Goal: Task Accomplishment & Management: Use online tool/utility

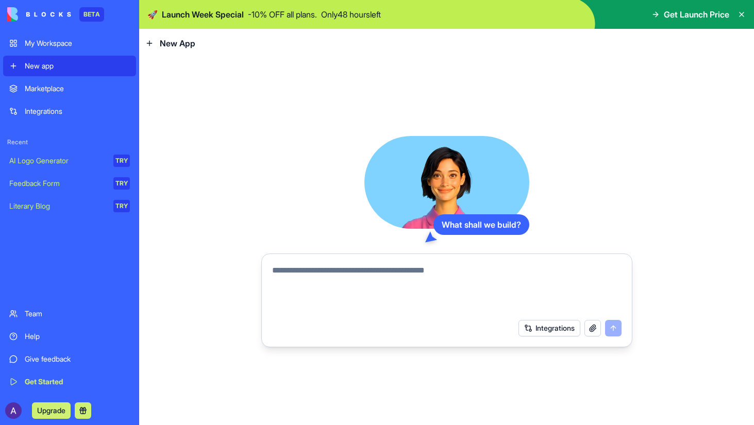
click at [304, 226] on div "What shall we build? Integrations" at bounding box center [446, 241] width 371 height 211
click at [435, 289] on textarea at bounding box center [447, 288] width 350 height 49
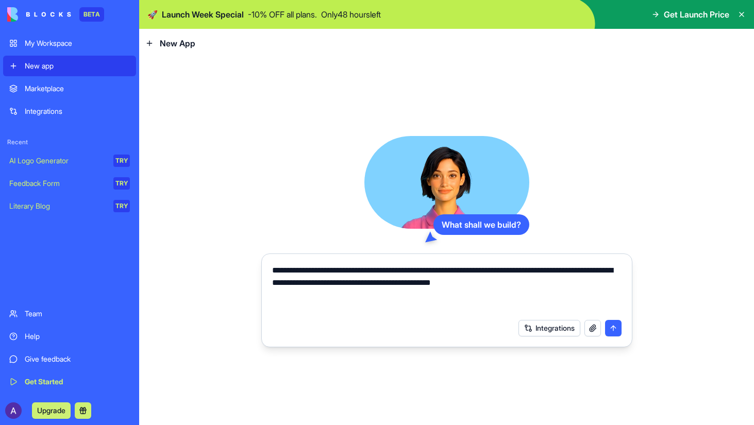
type textarea "**********"
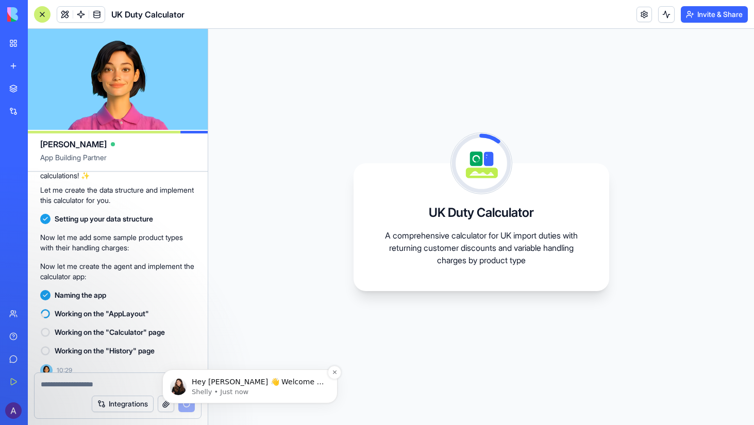
click at [275, 388] on p "Shelly • Just now" at bounding box center [258, 392] width 133 height 9
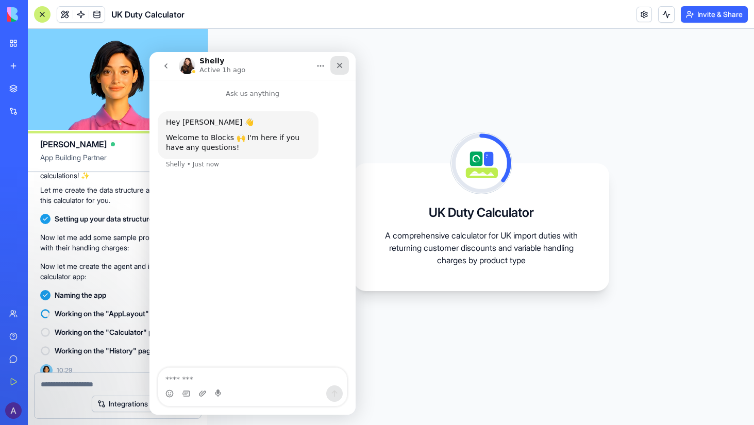
click at [341, 66] on icon "Close" at bounding box center [340, 66] width 6 height 6
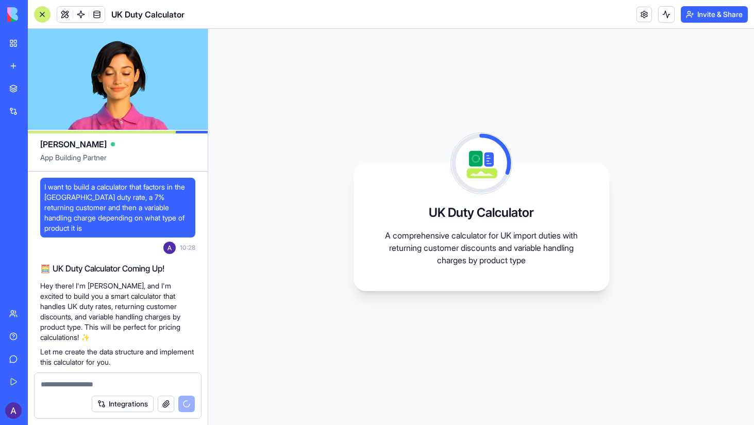
scroll to position [162, 0]
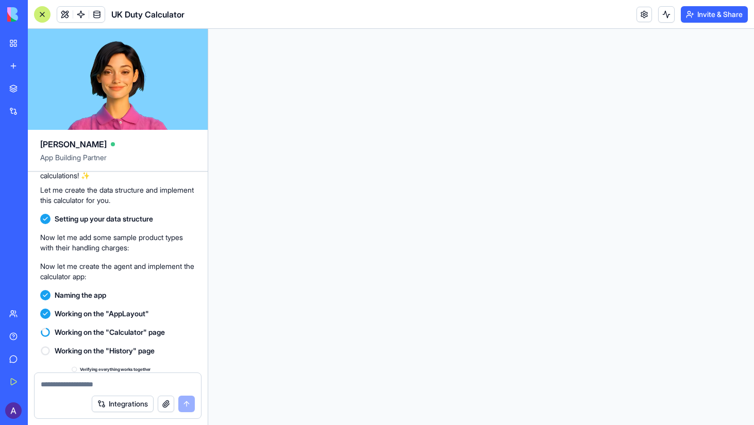
scroll to position [356, 0]
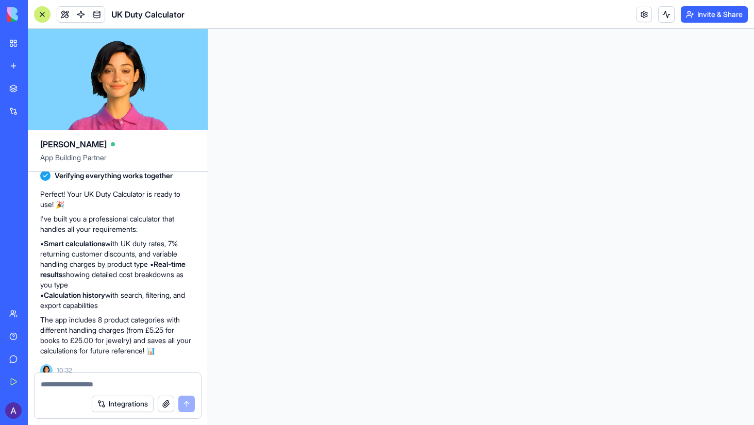
click at [129, 289] on p "• Smart calculations with UK duty rates, 7% returning customer discounts, and v…" at bounding box center [117, 275] width 155 height 72
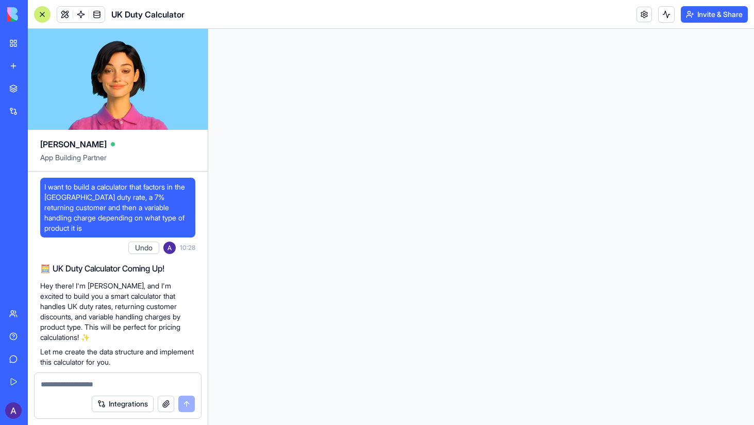
click at [488, 238] on iframe at bounding box center [481, 227] width 546 height 396
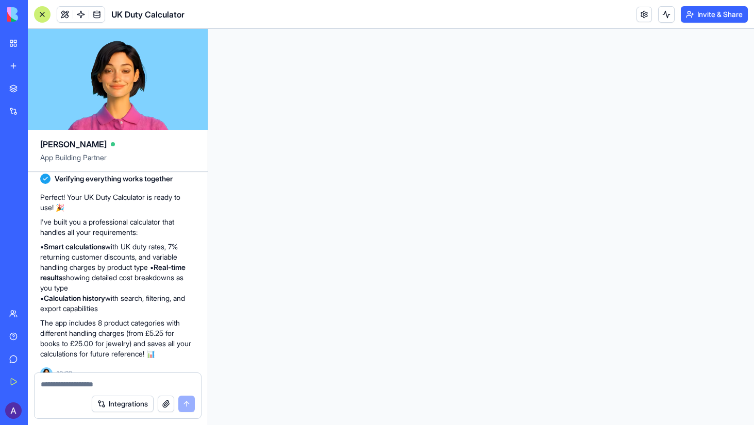
scroll to position [356, 0]
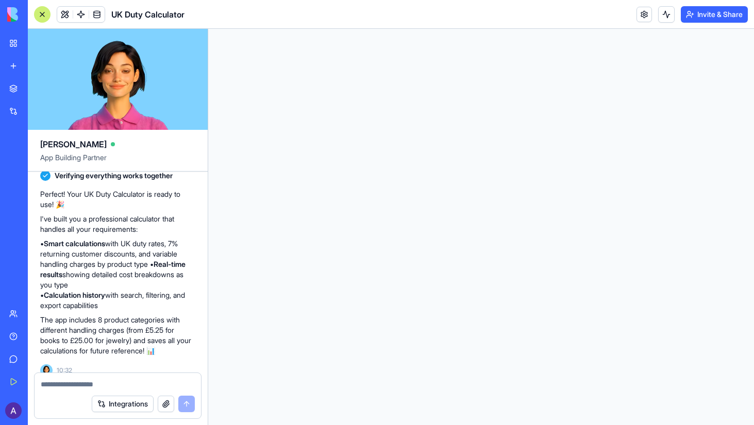
click at [475, 202] on iframe at bounding box center [481, 227] width 546 height 396
click at [505, 224] on iframe at bounding box center [481, 227] width 546 height 396
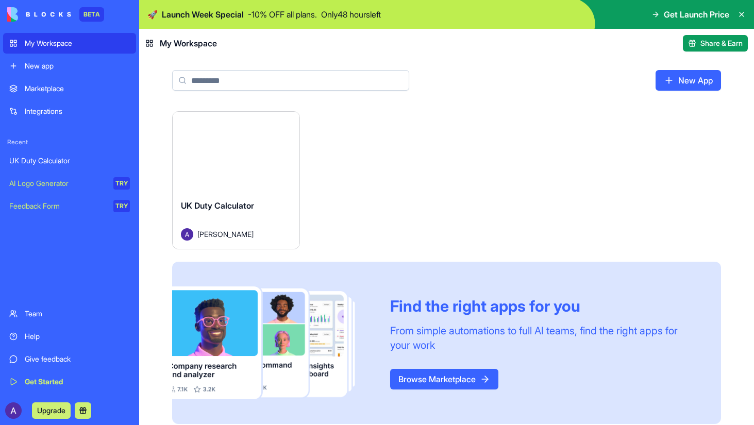
click at [221, 147] on button "Launch" at bounding box center [235, 151] width 77 height 21
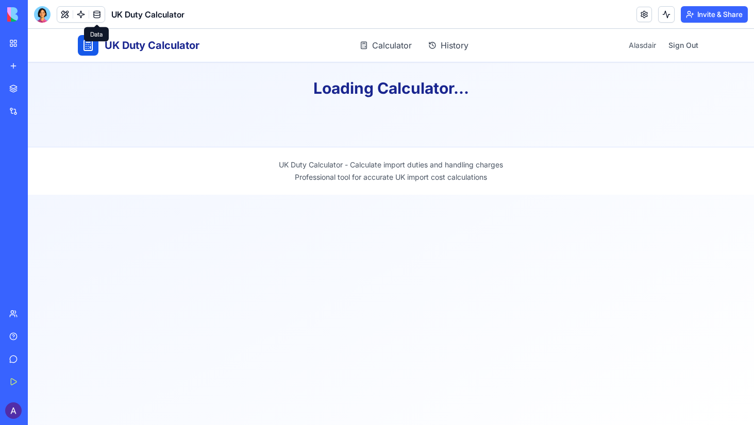
click at [95, 19] on link at bounding box center [96, 14] width 15 height 15
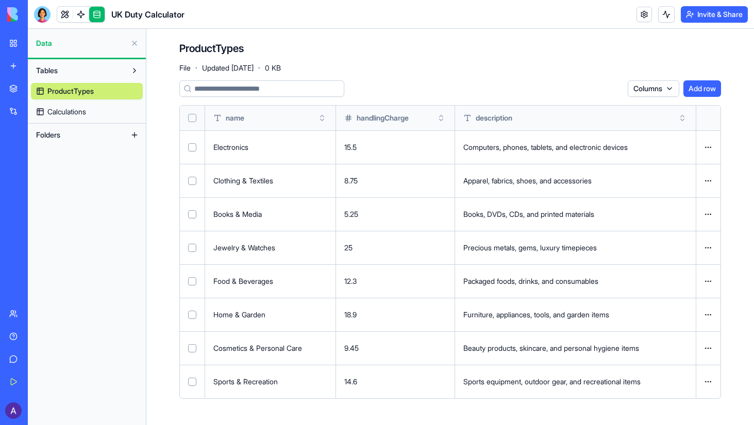
click at [91, 111] on link "Calculations" at bounding box center [87, 112] width 112 height 16
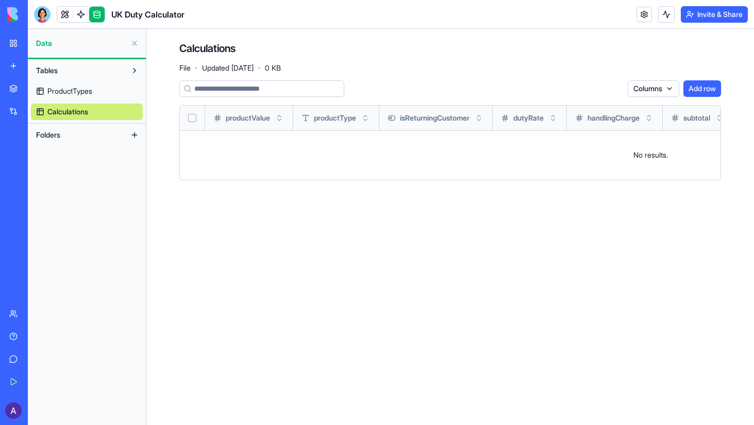
click at [94, 97] on link "ProductTypes" at bounding box center [87, 91] width 112 height 16
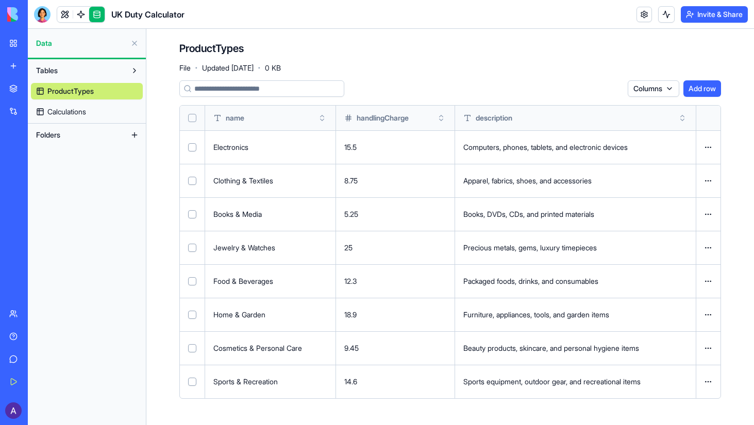
click at [84, 111] on span "Calculations" at bounding box center [66, 112] width 39 height 10
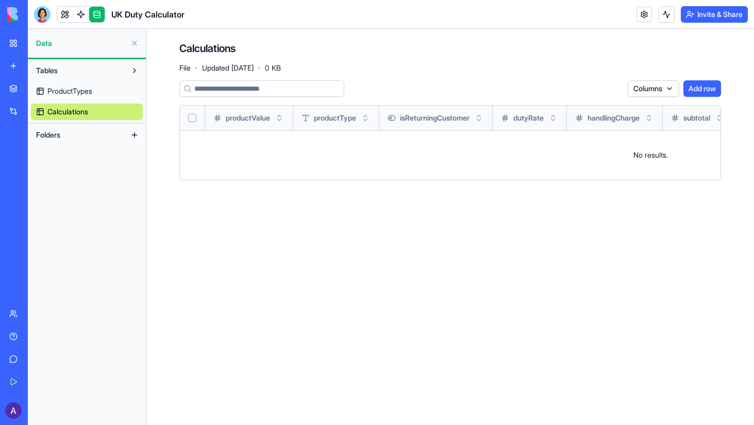
click at [116, 68] on button "Tables" at bounding box center [78, 70] width 95 height 16
click at [96, 93] on link "ProductTypes" at bounding box center [87, 91] width 112 height 16
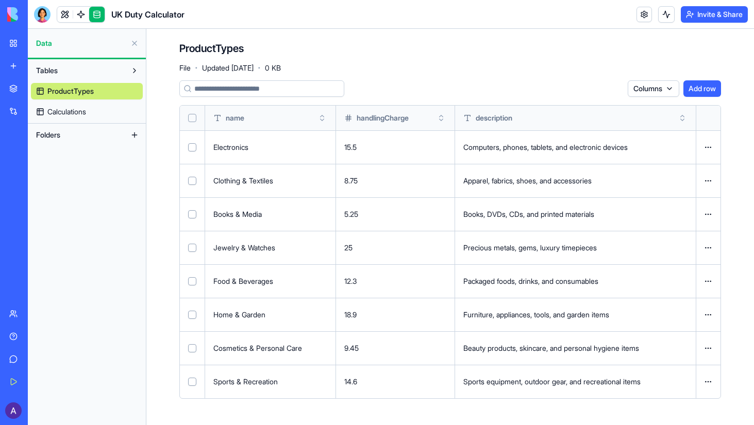
click at [98, 110] on link "Calculations" at bounding box center [87, 112] width 112 height 16
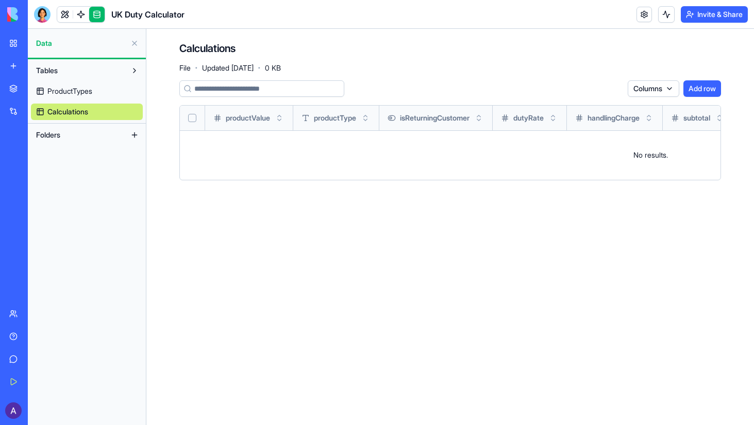
click at [336, 54] on div "Calculations File · Updated Sep 17, 2025 · 0 KB" at bounding box center [450, 56] width 542 height 31
click at [82, 95] on span "ProductTypes" at bounding box center [69, 91] width 45 height 10
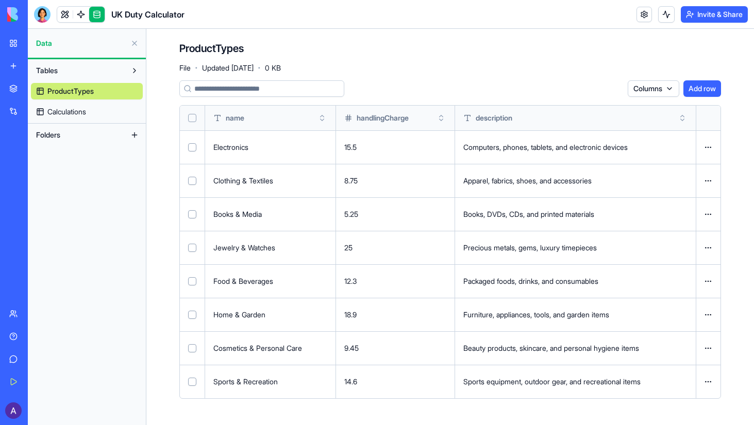
click at [515, 62] on div "ProductTypes File · Updated Sep 17, 2025 · 0 KB" at bounding box center [450, 56] width 542 height 31
click at [711, 95] on button "Add row" at bounding box center [703, 88] width 38 height 16
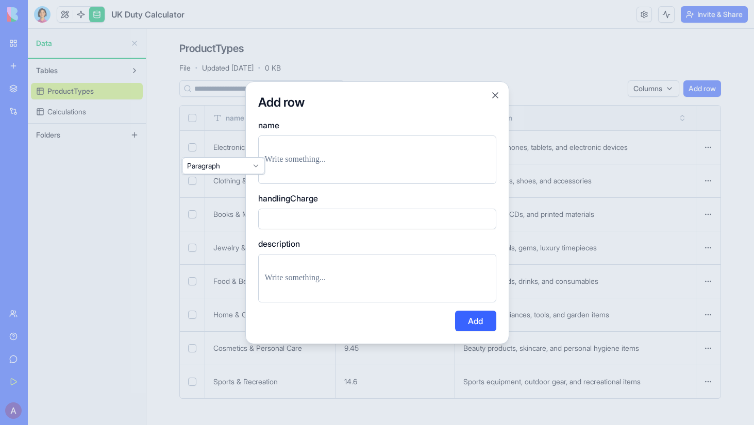
click at [326, 181] on div at bounding box center [377, 160] width 238 height 48
click at [327, 171] on div at bounding box center [377, 160] width 238 height 48
click at [336, 156] on p at bounding box center [377, 160] width 225 height 14
type input "***"
click at [467, 316] on button "Add" at bounding box center [475, 321] width 41 height 21
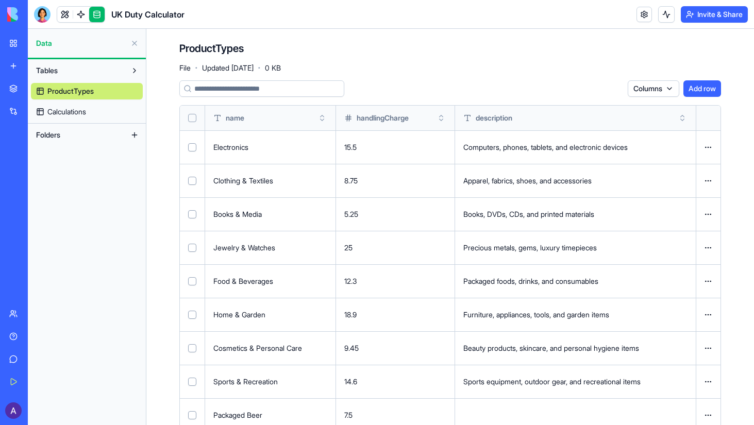
drag, startPoint x: 185, startPoint y: 147, endPoint x: 191, endPoint y: 160, distance: 14.3
click at [186, 147] on td at bounding box center [192, 147] width 25 height 34
click at [192, 147] on button "Select row" at bounding box center [192, 147] width 8 height 8
click at [192, 176] on td at bounding box center [192, 181] width 25 height 34
click at [192, 177] on button "Select row" at bounding box center [192, 181] width 8 height 8
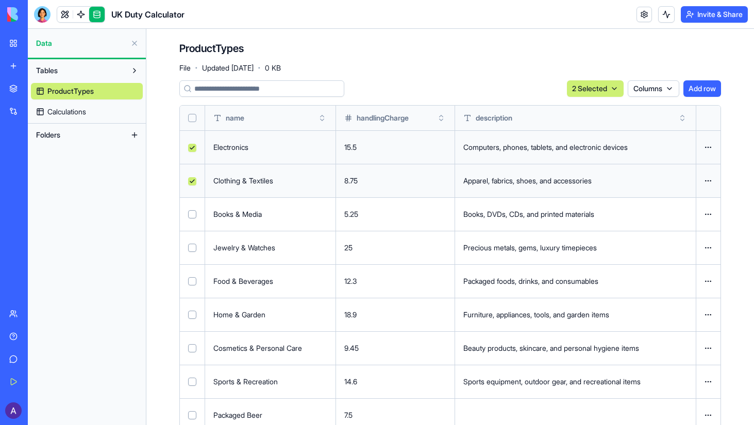
click at [193, 209] on td at bounding box center [192, 214] width 25 height 34
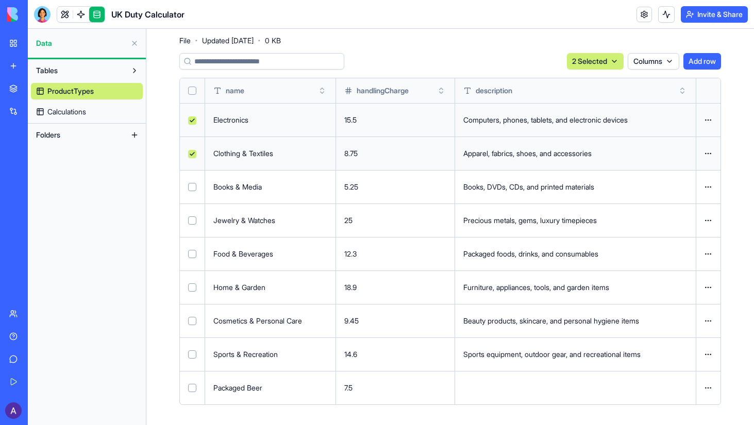
scroll to position [27, 0]
drag, startPoint x: 193, startPoint y: 187, endPoint x: 193, endPoint y: 201, distance: 14.4
click at [193, 187] on button "Select row" at bounding box center [192, 187] width 8 height 8
click at [192, 223] on button "Select row" at bounding box center [192, 221] width 8 height 8
click at [194, 246] on td at bounding box center [192, 254] width 25 height 34
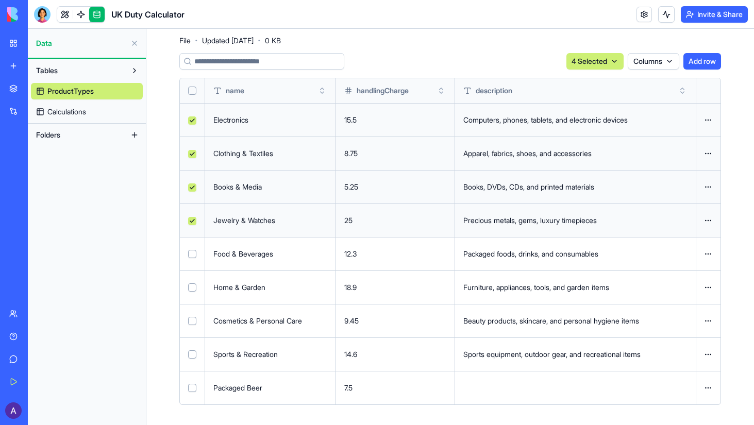
click at [193, 285] on button "Select row" at bounding box center [192, 288] width 8 height 8
click at [192, 259] on td at bounding box center [192, 254] width 25 height 34
click at [192, 253] on button "Select row" at bounding box center [192, 254] width 8 height 8
drag, startPoint x: 193, startPoint y: 317, endPoint x: 194, endPoint y: 353, distance: 36.6
click at [193, 317] on button "Select row" at bounding box center [192, 321] width 8 height 8
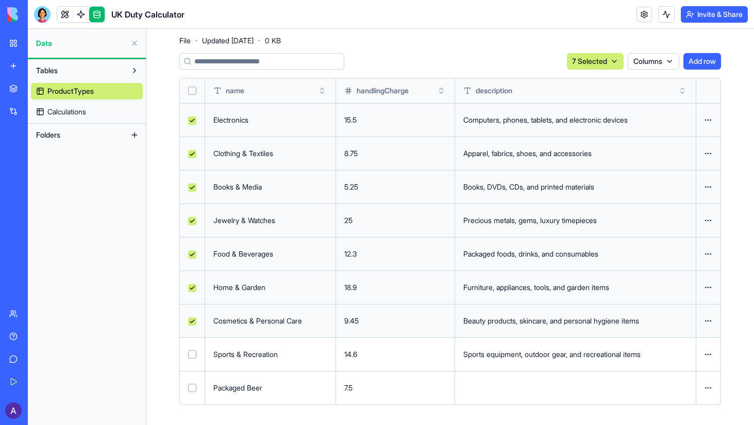
click at [195, 356] on button "Select row" at bounding box center [192, 355] width 8 height 8
click at [605, 60] on html "BETA My Workspace New app Marketplace Integrations Recent UK Duty Calculator AI…" at bounding box center [377, 212] width 754 height 425
click at [591, 77] on div "Delete" at bounding box center [580, 82] width 61 height 16
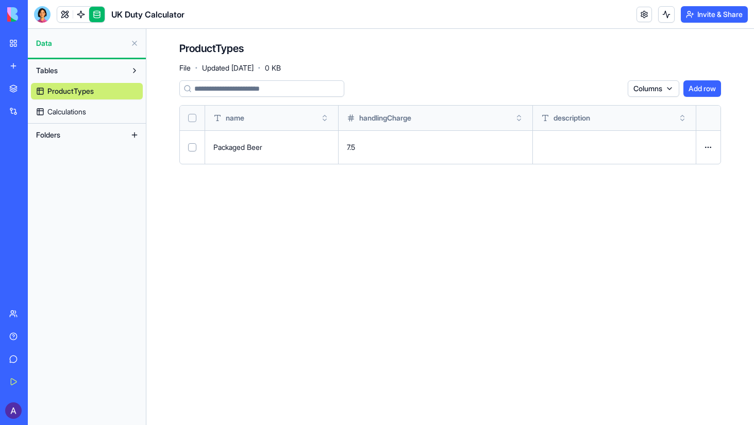
click at [701, 93] on button "Add row" at bounding box center [703, 88] width 38 height 16
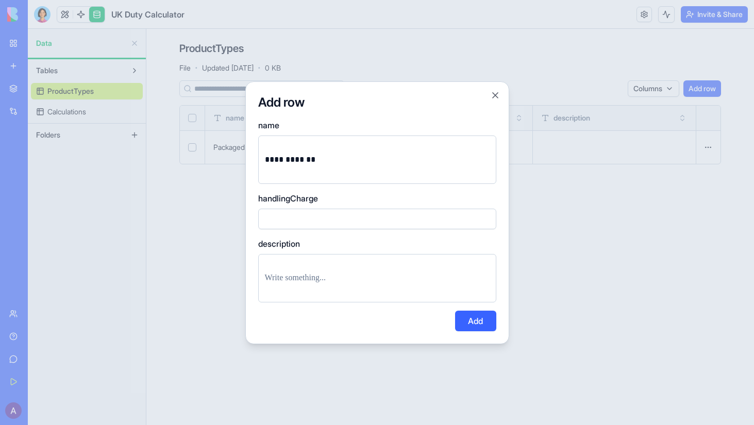
type input "*****"
click at [477, 328] on button "Add" at bounding box center [475, 321] width 41 height 21
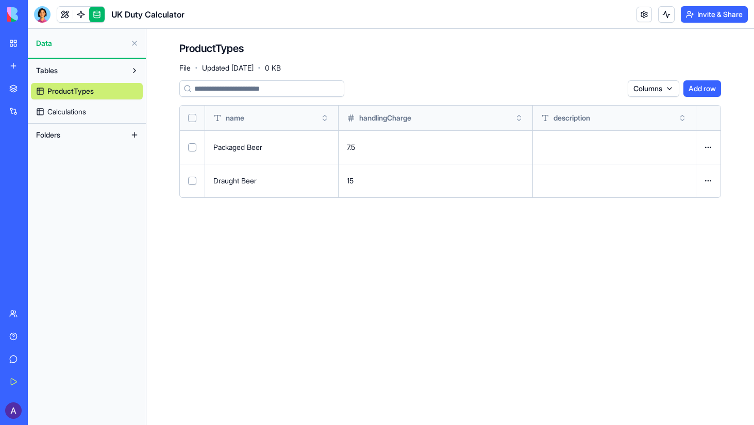
click at [478, 274] on main "ProductTypes File · Updated Sep 17, 2025 · 0 KB Columns Add row name handlingCh…" at bounding box center [450, 227] width 608 height 396
click at [69, 15] on link at bounding box center [64, 14] width 15 height 15
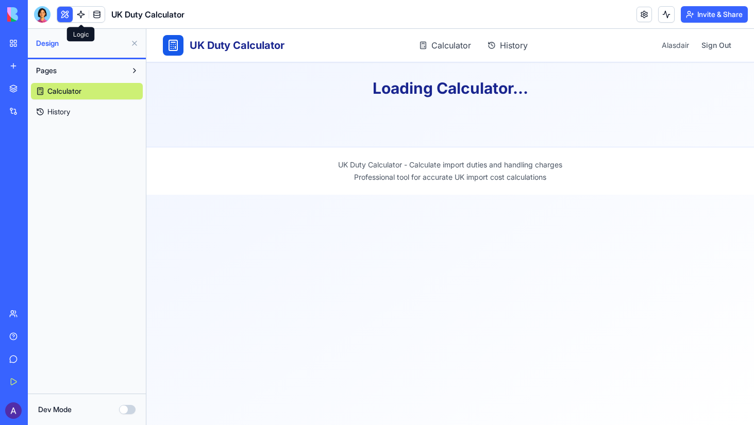
click at [75, 14] on link at bounding box center [80, 14] width 15 height 15
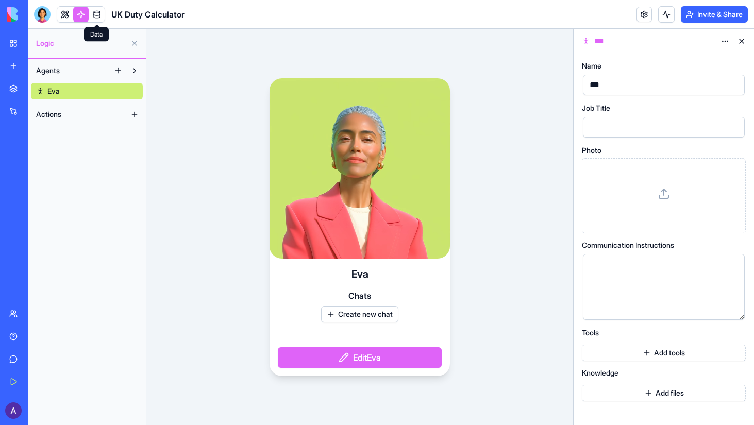
click at [98, 13] on link at bounding box center [96, 14] width 15 height 15
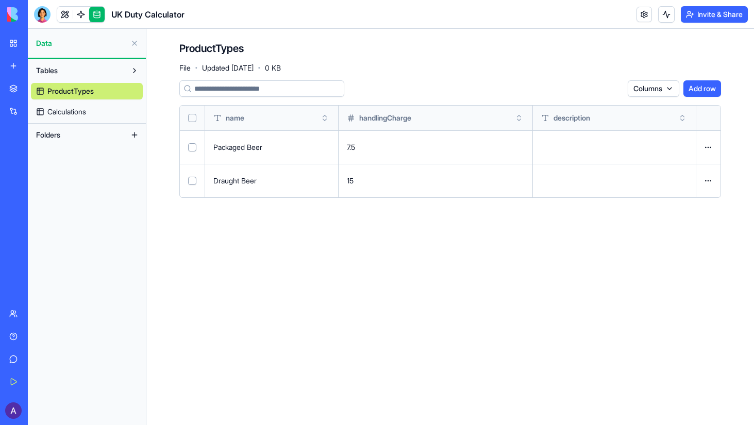
click at [65, 111] on span "Calculations" at bounding box center [66, 112] width 39 height 10
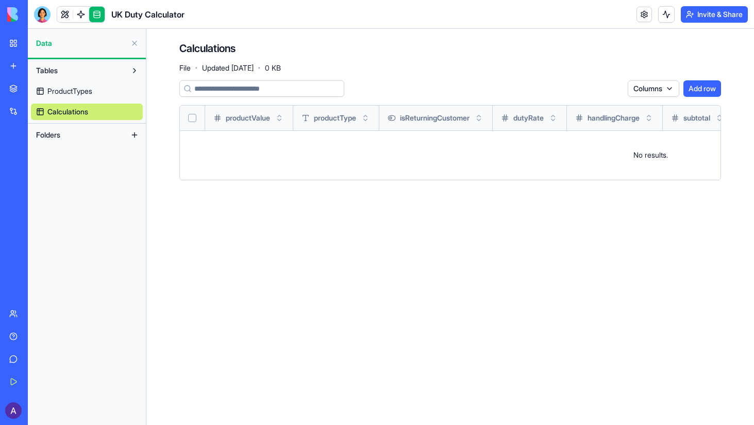
click at [293, 158] on td "No results." at bounding box center [651, 154] width 942 height 49
click at [706, 92] on button "Add row" at bounding box center [703, 88] width 38 height 16
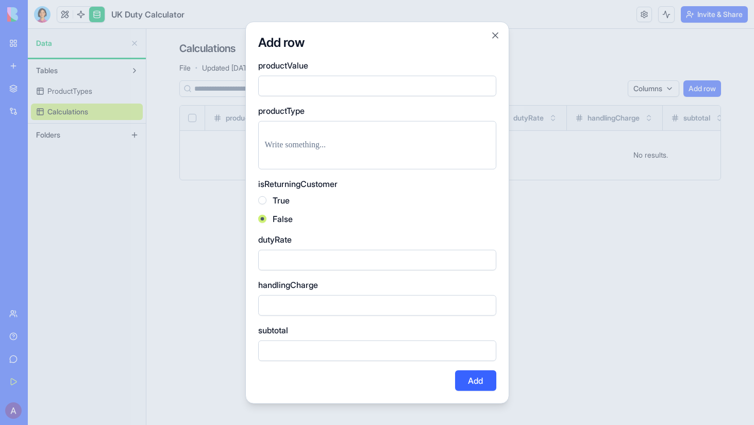
click at [485, 84] on input "*" at bounding box center [377, 85] width 238 height 21
type input "*"
click at [488, 87] on input "*" at bounding box center [377, 85] width 238 height 21
click at [461, 102] on div "productValue * productType isReturningCustomer True False dutyRate handlingChar…" at bounding box center [377, 211] width 238 height 304
click at [493, 51] on div "Add row productValue * productType isReturningCustomer True False dutyRate hand…" at bounding box center [377, 212] width 264 height 383
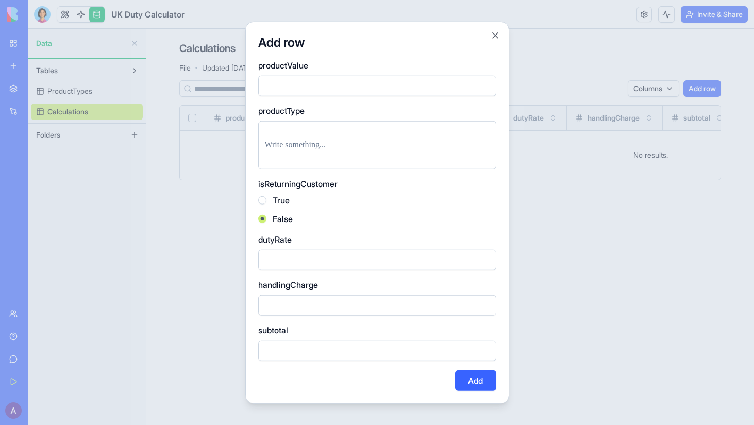
click at [503, 25] on div "Add row productValue * productType isReturningCustomer True False dutyRate hand…" at bounding box center [377, 212] width 264 height 383
click at [497, 29] on div "Add row productValue * productType isReturningCustomer True False dutyRate hand…" at bounding box center [377, 212] width 264 height 383
click at [333, 156] on div at bounding box center [377, 145] width 238 height 48
click at [331, 138] on p at bounding box center [377, 145] width 225 height 14
click at [255, 145] on div "Add row productValue * productType isReturningCustomer True False dutyRate hand…" at bounding box center [377, 212] width 264 height 383
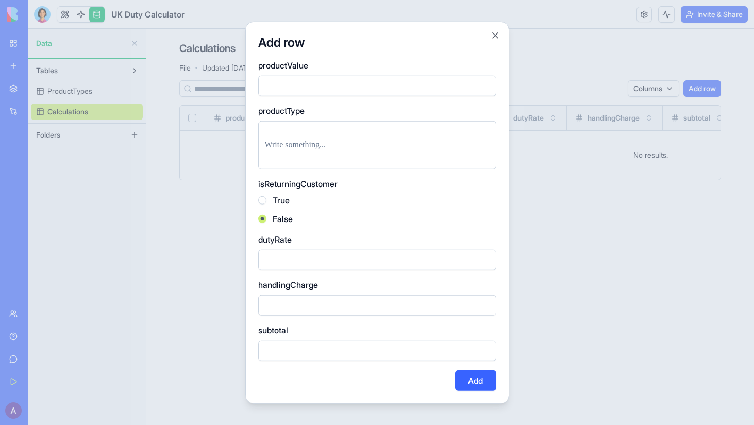
click at [252, 146] on div "Add row productValue * productType isReturningCustomer True False dutyRate hand…" at bounding box center [377, 212] width 264 height 383
click at [289, 147] on p at bounding box center [377, 145] width 225 height 14
click at [247, 149] on div "Add row productValue * productType isReturningCustomer True False dutyRate hand…" at bounding box center [377, 212] width 264 height 383
click at [252, 148] on div "Add row productValue * productType isReturningCustomer True False dutyRate hand…" at bounding box center [377, 212] width 264 height 383
click at [271, 146] on p at bounding box center [377, 145] width 225 height 14
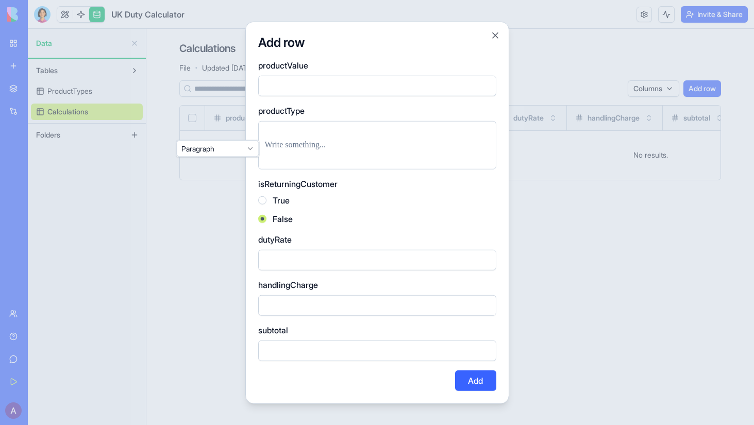
click at [250, 148] on div "Add row productValue * productType isReturningCustomer True False dutyRate hand…" at bounding box center [377, 212] width 264 height 383
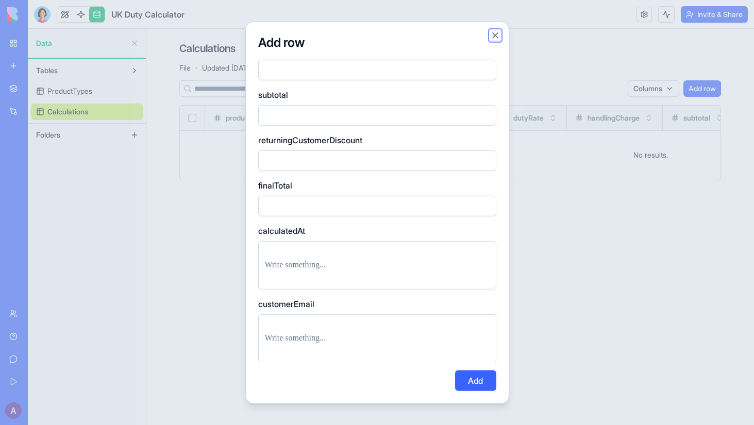
click at [494, 33] on button "Close" at bounding box center [495, 35] width 10 height 10
drag, startPoint x: 536, startPoint y: 39, endPoint x: 532, endPoint y: 47, distance: 9.2
click at [537, 40] on html "BETA My Workspace New app Marketplace Integrations Recent UK Duty Calculator AI…" at bounding box center [377, 212] width 754 height 425
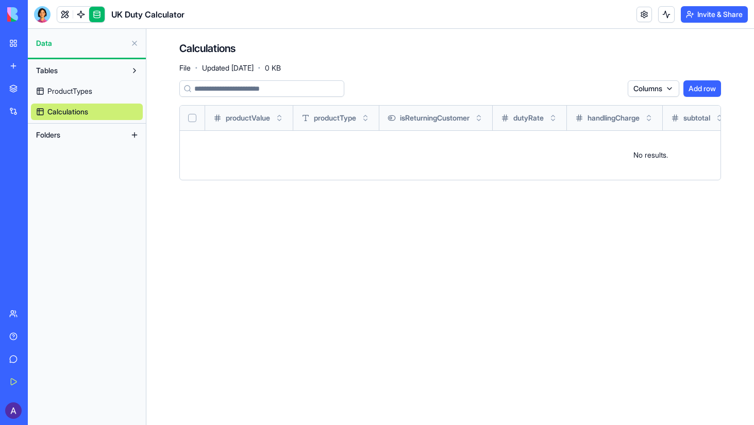
click at [68, 102] on div "ProductTypes Calculations" at bounding box center [87, 99] width 112 height 41
click at [73, 96] on link "ProductTypes" at bounding box center [87, 91] width 112 height 16
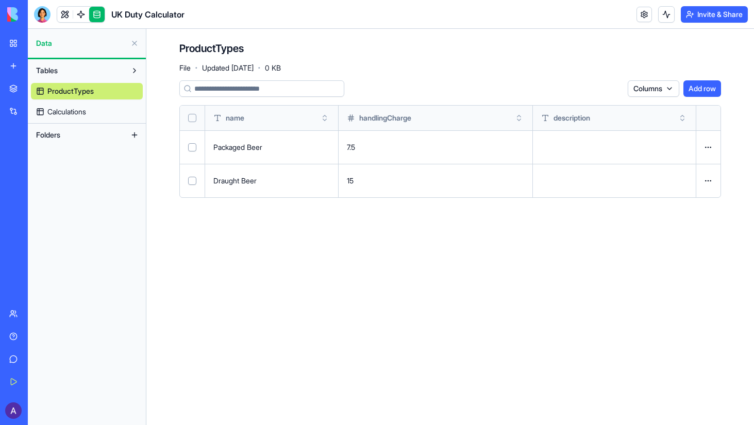
click at [108, 43] on span "Data" at bounding box center [81, 43] width 90 height 10
click at [81, 18] on link at bounding box center [80, 14] width 15 height 15
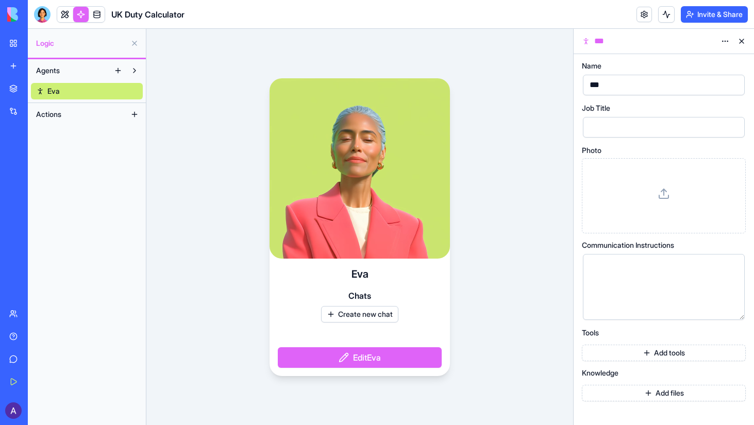
click at [31, 328] on link "Help" at bounding box center [23, 336] width 41 height 21
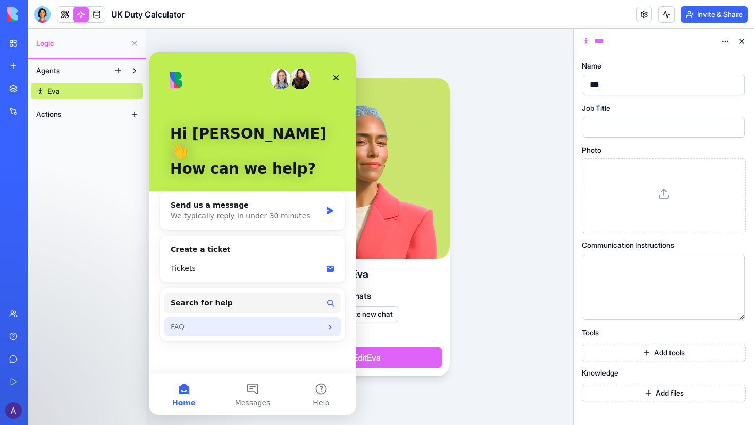
click at [269, 322] on div "FAQ" at bounding box center [247, 327] width 152 height 11
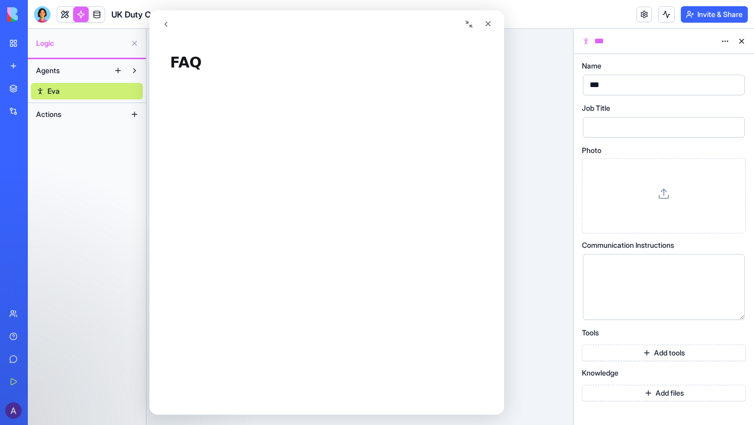
click at [81, 264] on div "Agents Eva Actions" at bounding box center [87, 242] width 118 height 366
click at [486, 26] on icon "Close" at bounding box center [488, 24] width 8 height 8
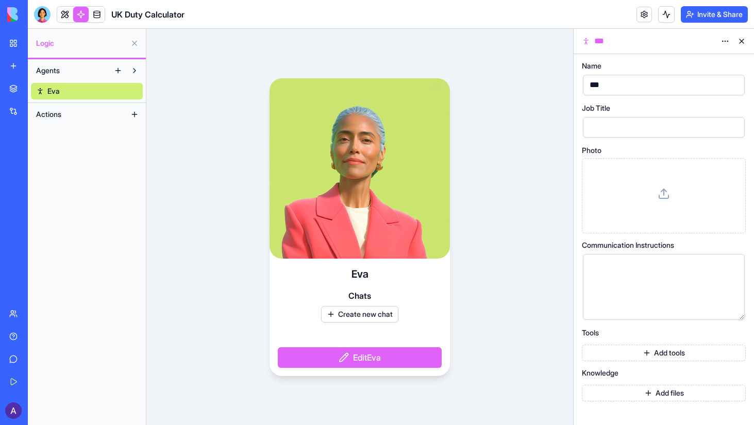
scroll to position [0, 0]
click at [511, 162] on div "Eva Chats Create new chat Edit Eva" at bounding box center [359, 227] width 427 height 396
click at [67, 16] on link at bounding box center [64, 14] width 15 height 15
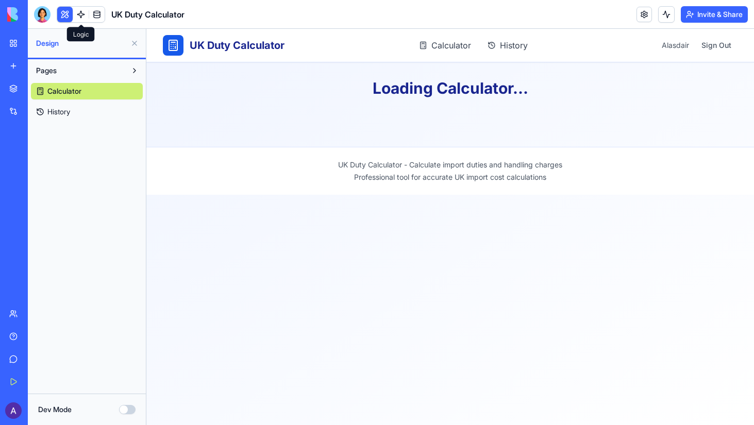
click at [81, 11] on link at bounding box center [80, 14] width 15 height 15
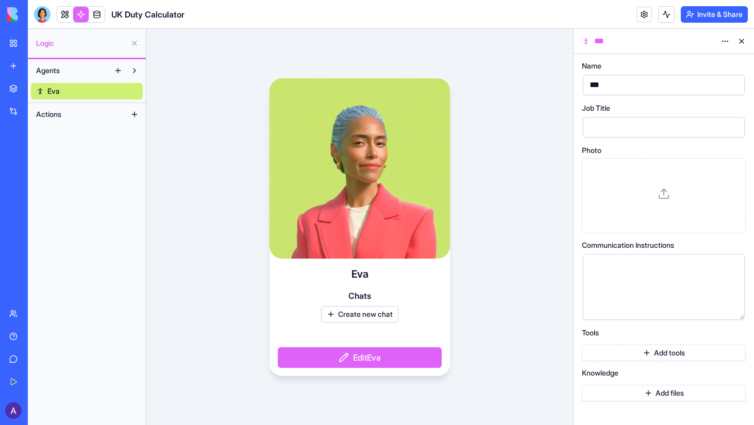
click at [73, 113] on button "Actions" at bounding box center [78, 114] width 95 height 16
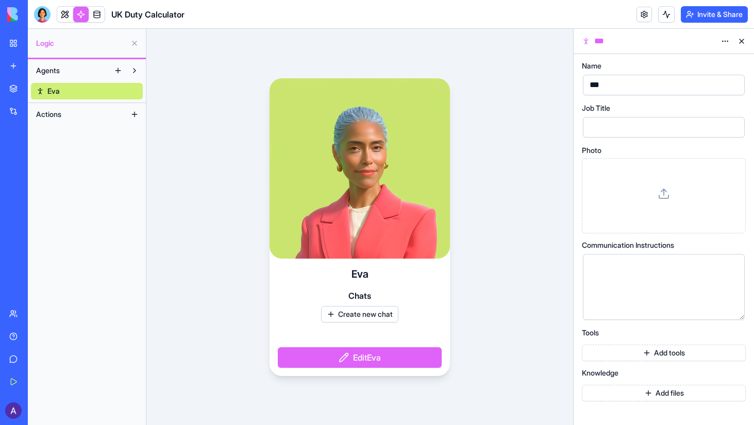
click at [133, 115] on button at bounding box center [134, 114] width 16 height 16
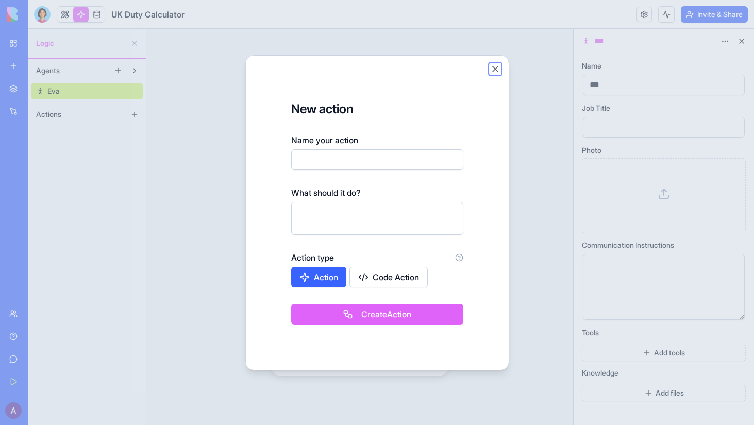
click at [491, 70] on button "Close" at bounding box center [495, 69] width 10 height 10
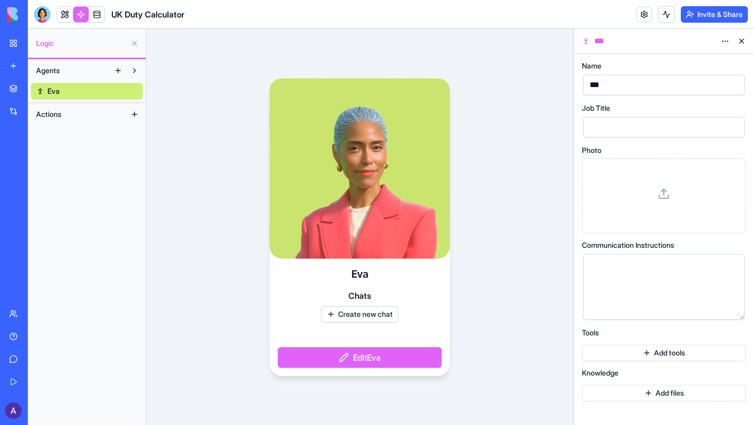
click at [86, 71] on button "Agents" at bounding box center [70, 70] width 79 height 16
click at [80, 44] on span "Logic" at bounding box center [81, 43] width 90 height 10
click at [61, 9] on link at bounding box center [64, 14] width 15 height 15
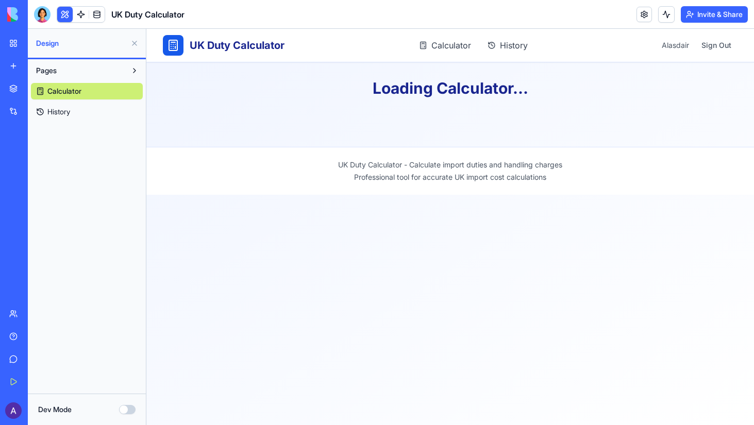
click at [48, 17] on div at bounding box center [42, 14] width 16 height 16
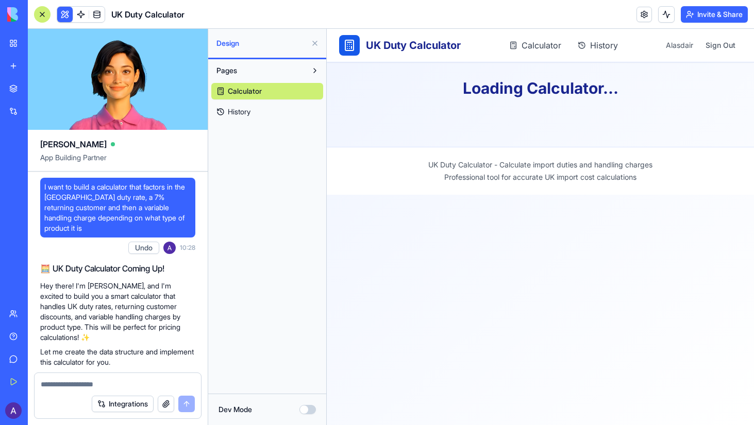
scroll to position [356, 0]
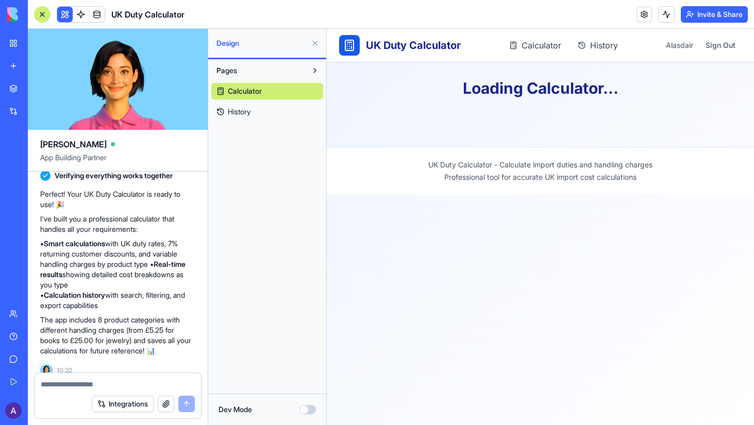
click at [81, 386] on textarea at bounding box center [118, 384] width 154 height 10
type textarea "**********"
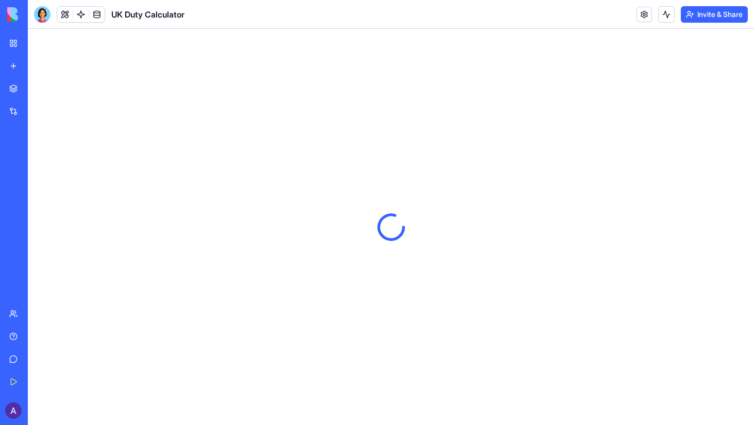
click at [326, 12] on header "UK Duty Calculator Invite & Share" at bounding box center [391, 14] width 726 height 29
drag, startPoint x: 326, startPoint y: 12, endPoint x: 305, endPoint y: 18, distance: 21.9
click at [326, 13] on header "UK Duty Calculator Invite & Share" at bounding box center [391, 14] width 726 height 29
click at [38, 14] on div at bounding box center [42, 14] width 16 height 16
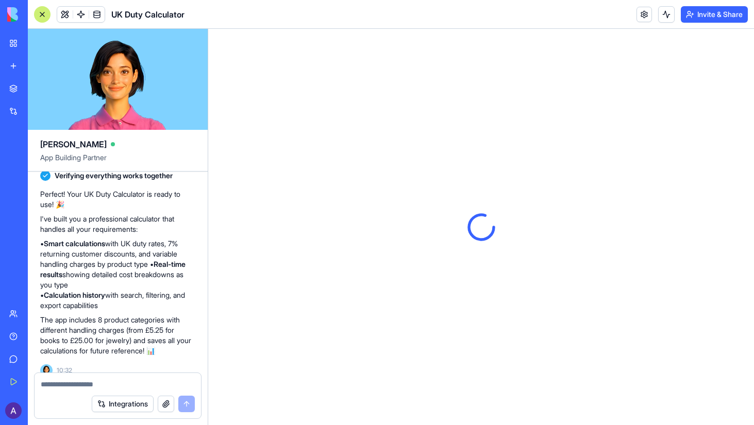
click at [102, 388] on textarea at bounding box center [118, 384] width 154 height 10
paste textarea "**********"
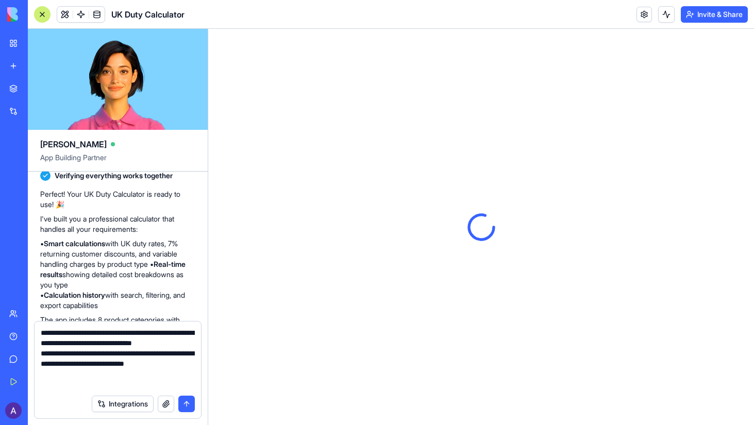
scroll to position [9, 0]
type textarea "**********"
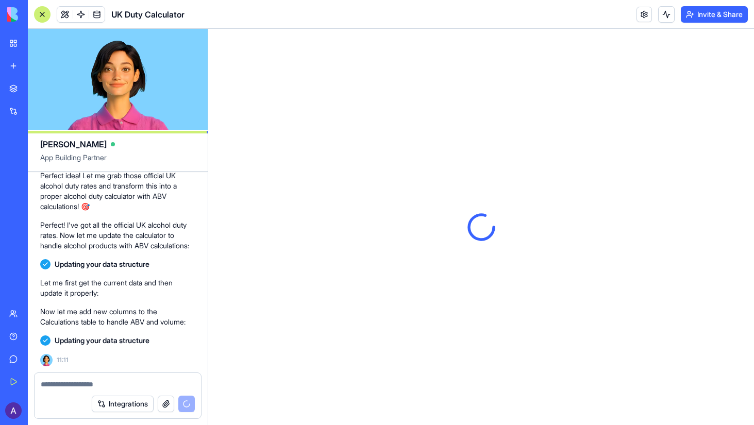
scroll to position [690, 0]
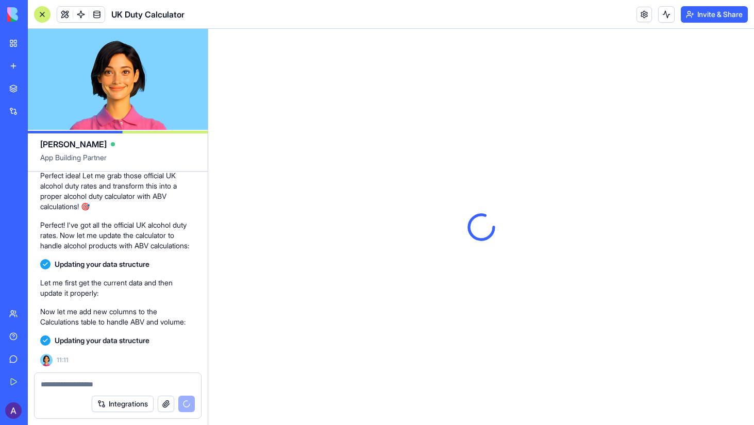
click at [172, 290] on p "Let me first get the current data and then update it properly:" at bounding box center [117, 288] width 155 height 21
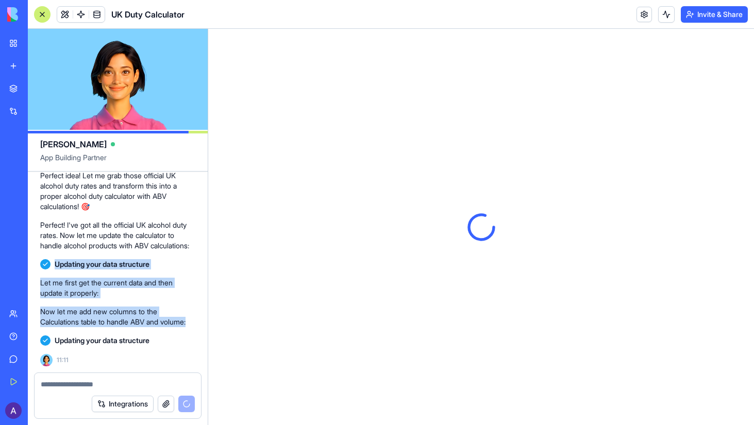
drag, startPoint x: 118, startPoint y: 271, endPoint x: 102, endPoint y: 221, distance: 52.5
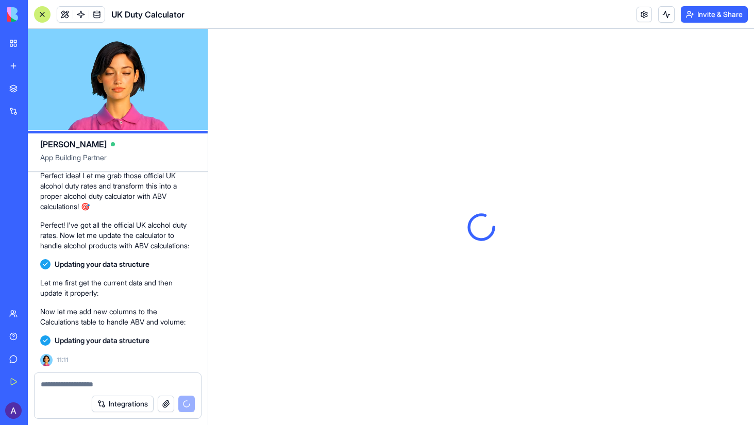
click at [101, 220] on p "Perfect! I've got all the official UK alcohol duty rates. Now let me update the…" at bounding box center [117, 235] width 155 height 31
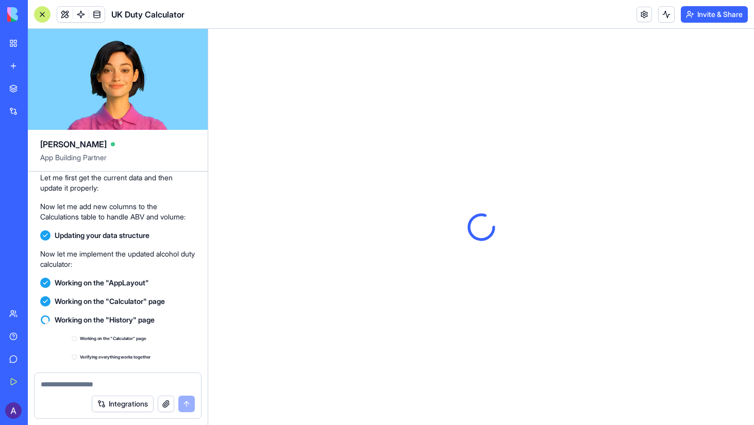
scroll to position [1119, 0]
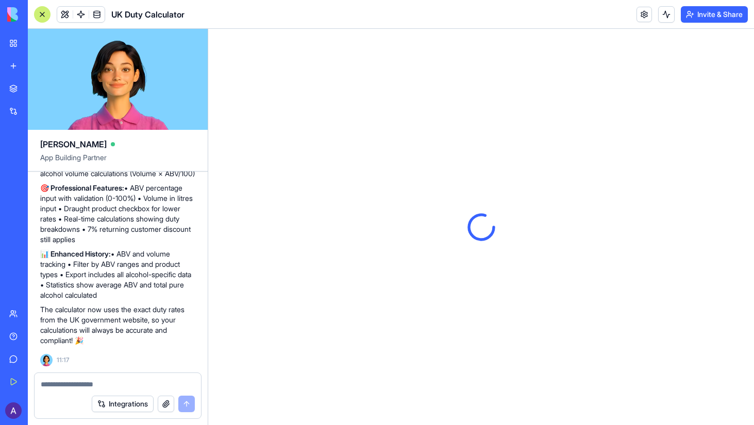
click at [161, 261] on p "📊 Enhanced History: • ABV and volume tracking • Filter by ABV ranges and produc…" at bounding box center [117, 275] width 155 height 52
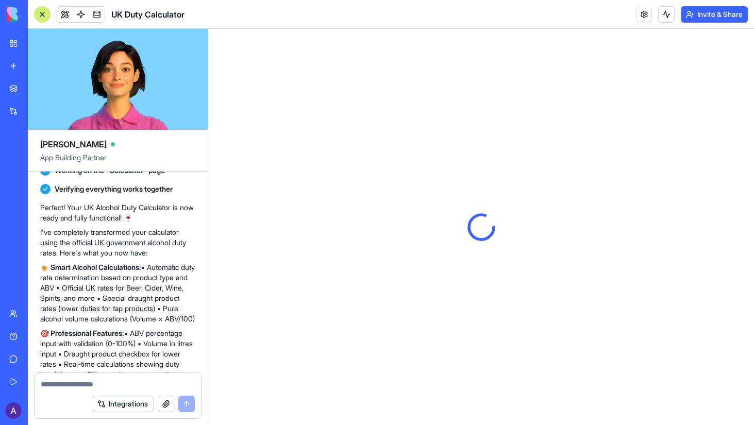
scroll to position [903, 0]
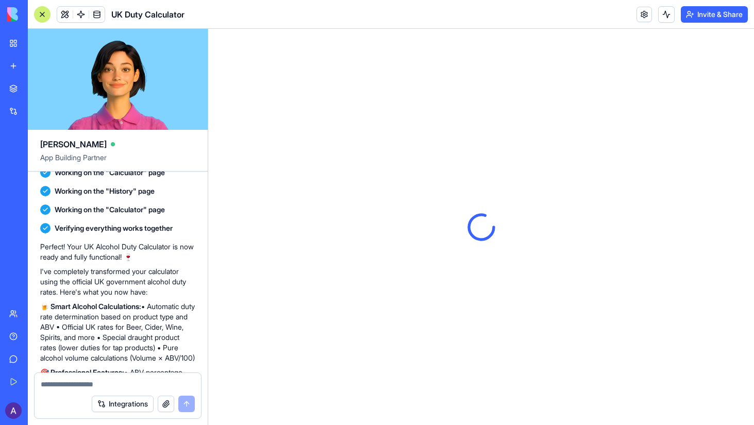
click at [339, 89] on div at bounding box center [481, 227] width 546 height 396
click at [664, 14] on button at bounding box center [666, 14] width 16 height 16
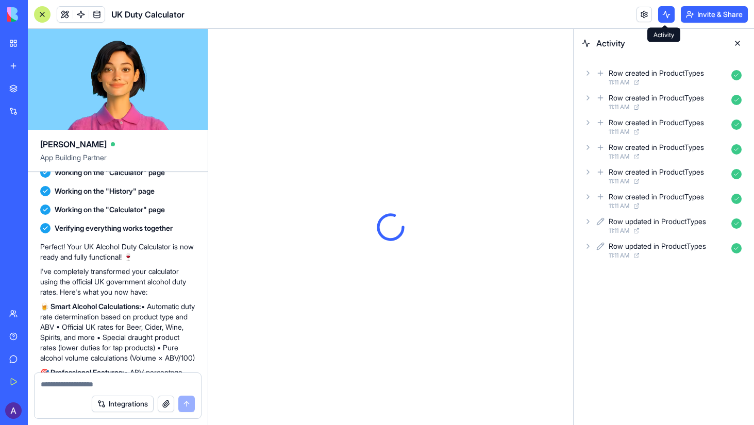
click at [664, 14] on button at bounding box center [666, 14] width 16 height 16
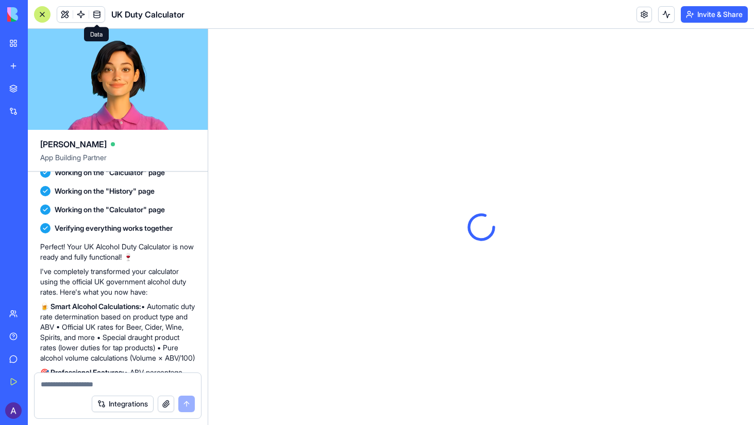
click at [89, 14] on span at bounding box center [96, 14] width 29 height 29
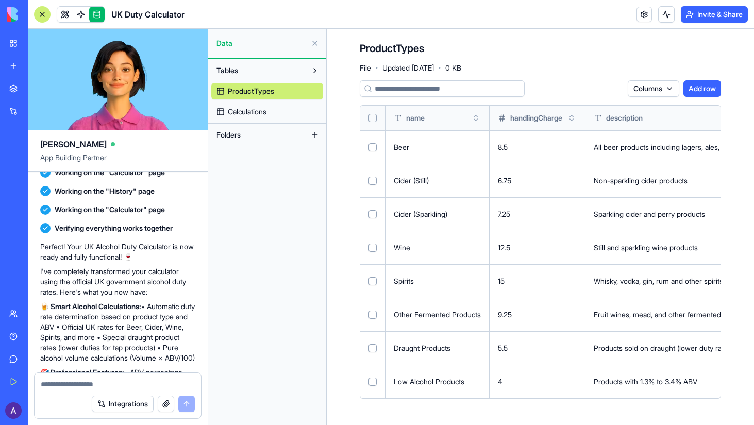
click at [510, 213] on span "7.25" at bounding box center [504, 214] width 12 height 9
click at [366, 186] on td at bounding box center [372, 181] width 25 height 34
click at [370, 179] on button "Select row" at bounding box center [373, 181] width 8 height 8
click at [370, 213] on button "Select row" at bounding box center [373, 214] width 8 height 8
click at [371, 178] on button "Select row" at bounding box center [373, 181] width 8 height 8
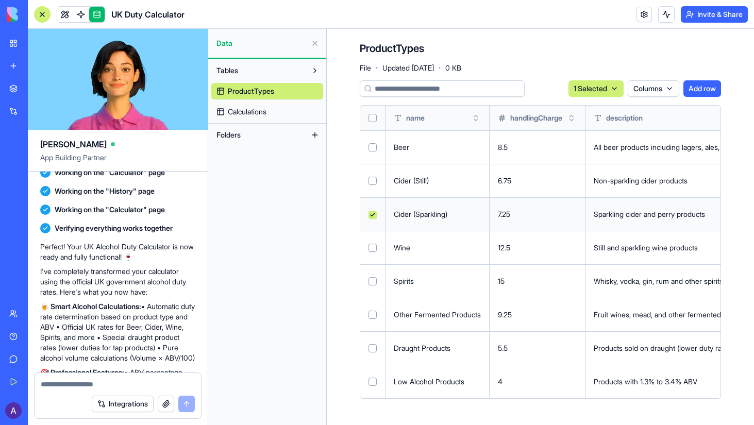
drag, startPoint x: 373, startPoint y: 215, endPoint x: 329, endPoint y: 151, distance: 77.5
click at [373, 215] on button "Select row" at bounding box center [373, 215] width 8 height 8
click at [284, 116] on link "Calculations" at bounding box center [267, 112] width 112 height 16
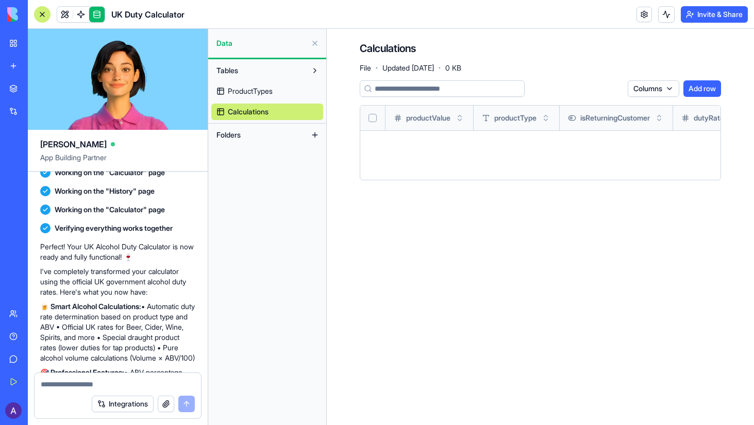
click at [273, 98] on link "ProductTypes" at bounding box center [267, 91] width 112 height 16
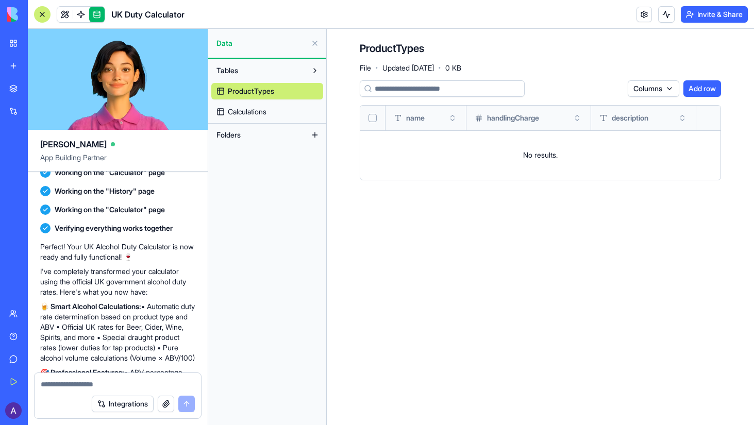
click at [250, 129] on button "Folders" at bounding box center [258, 135] width 95 height 16
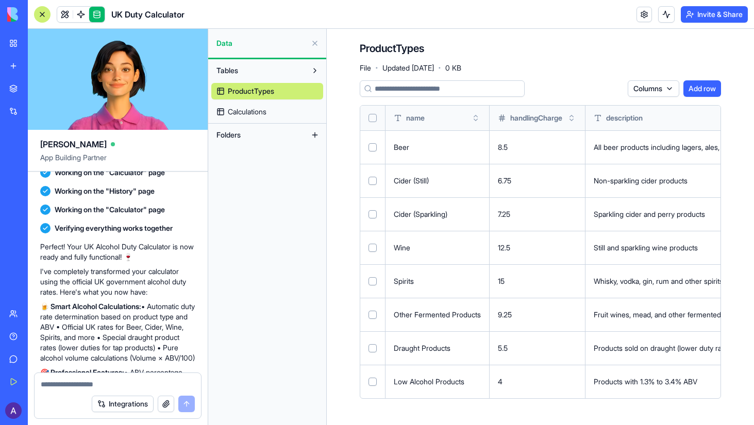
click at [311, 137] on button at bounding box center [315, 135] width 16 height 16
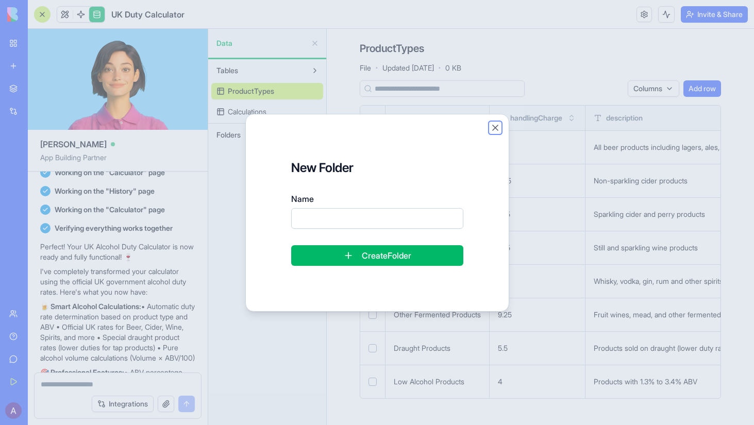
click at [493, 128] on button "Close" at bounding box center [495, 128] width 10 height 10
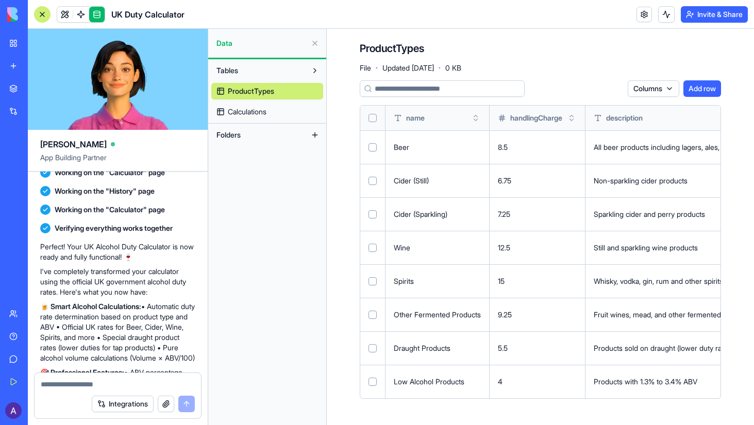
click at [318, 70] on button at bounding box center [315, 70] width 16 height 16
click at [317, 70] on button at bounding box center [315, 70] width 16 height 16
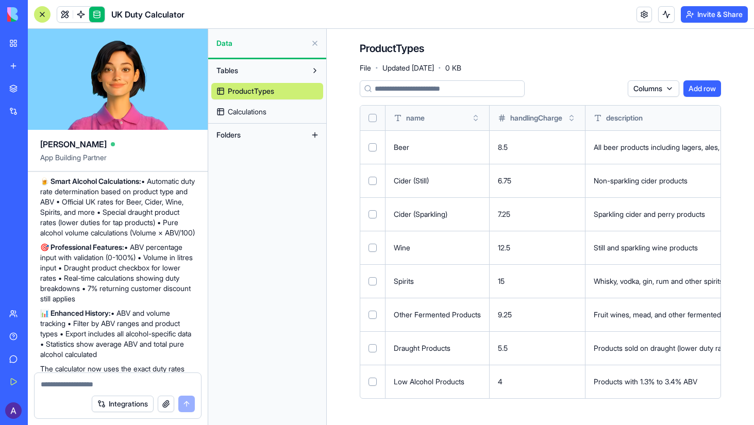
scroll to position [1119, 0]
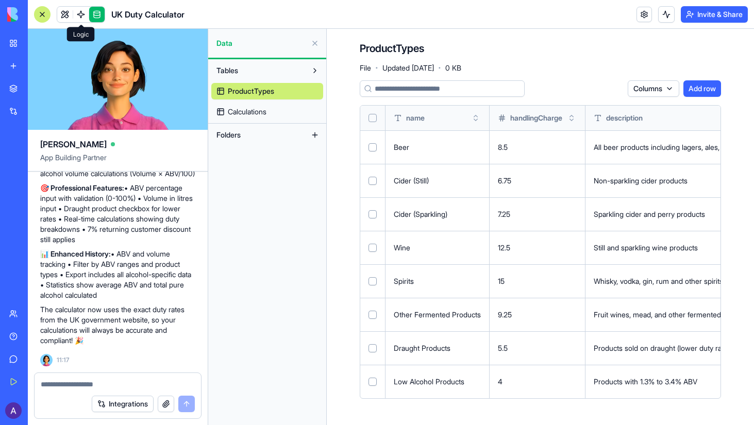
click at [77, 12] on link at bounding box center [80, 14] width 15 height 15
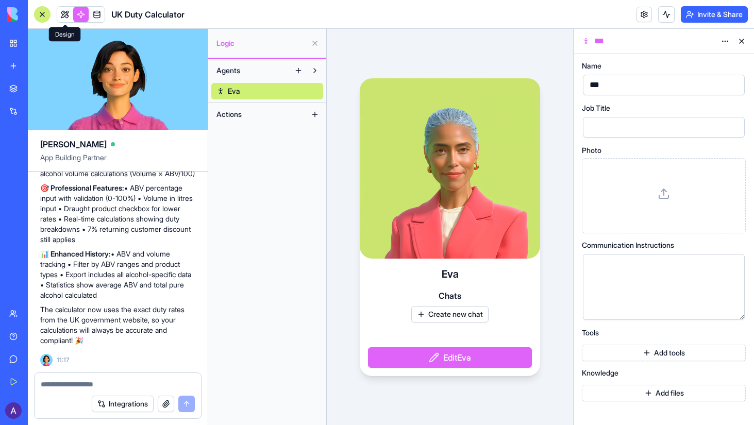
click at [63, 13] on link at bounding box center [64, 14] width 15 height 15
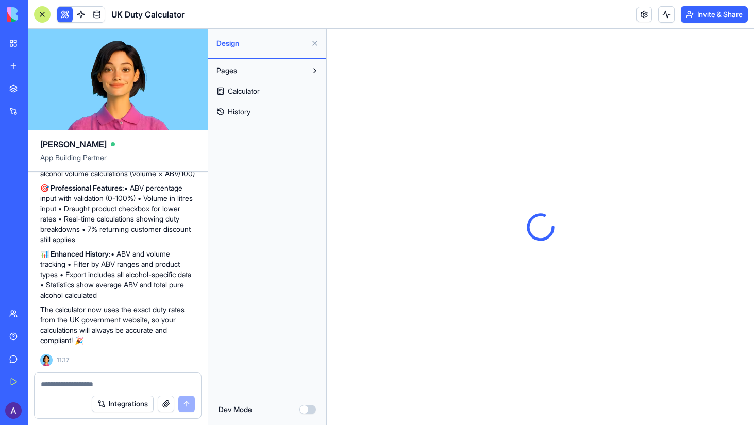
click at [250, 94] on span "Calculator" at bounding box center [244, 91] width 32 height 10
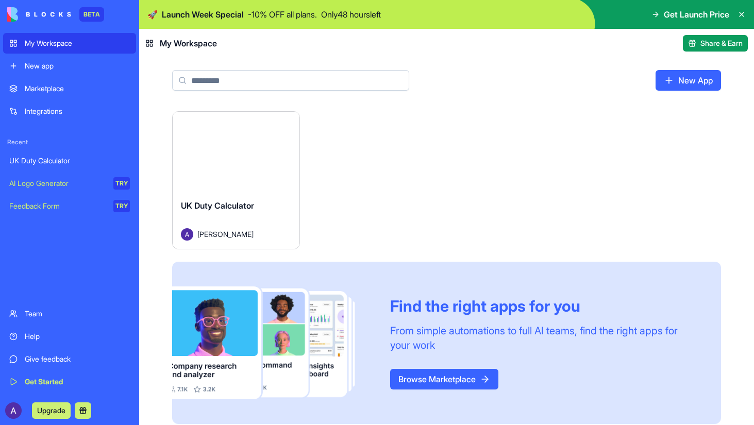
click at [49, 360] on div "Give feedback" at bounding box center [77, 359] width 105 height 10
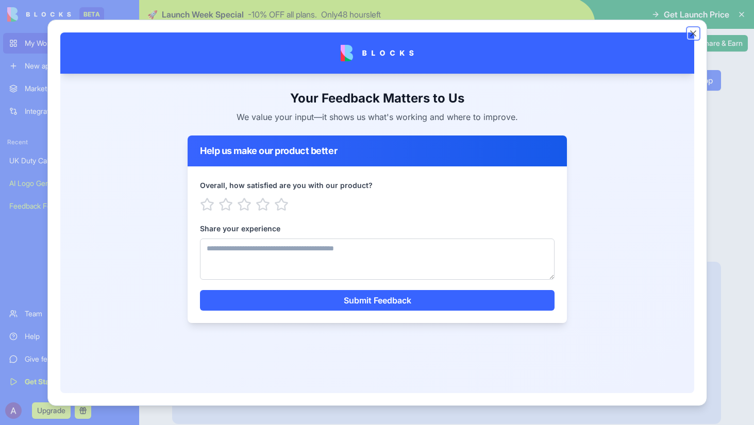
click at [694, 30] on button "Close" at bounding box center [693, 33] width 10 height 10
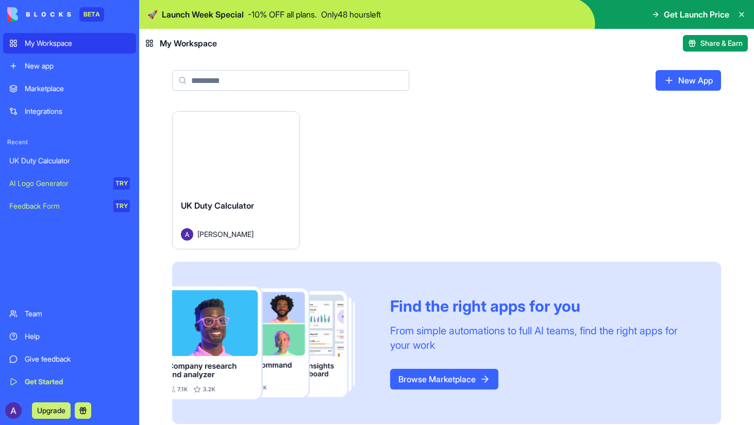
click at [63, 338] on div "Help" at bounding box center [77, 337] width 105 height 10
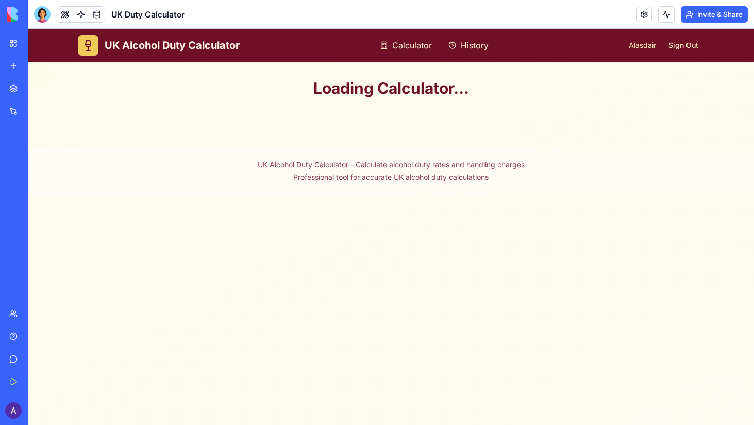
click at [13, 361] on link "Give feedback" at bounding box center [23, 359] width 41 height 21
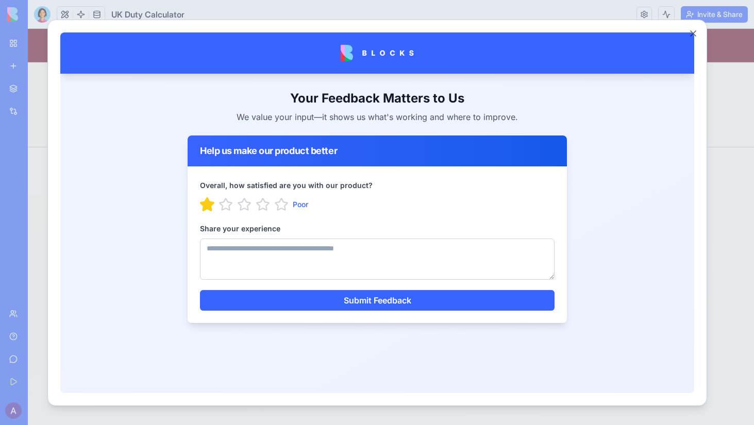
click at [206, 206] on icon "button" at bounding box center [206, 203] width 13 height 12
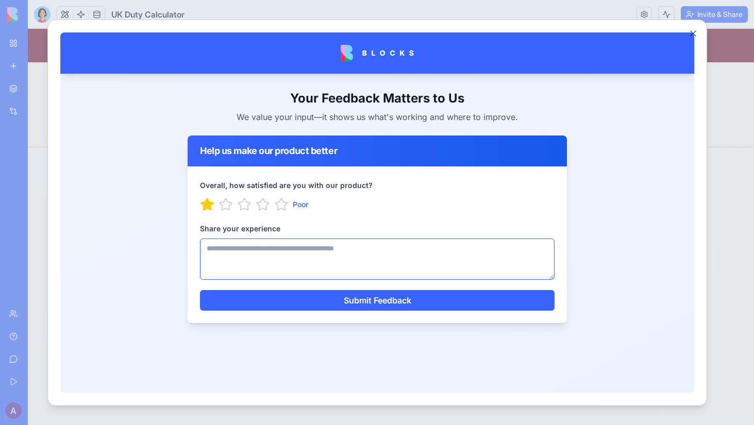
click at [266, 258] on textarea "Share your experience" at bounding box center [377, 258] width 355 height 41
type textarea "*"
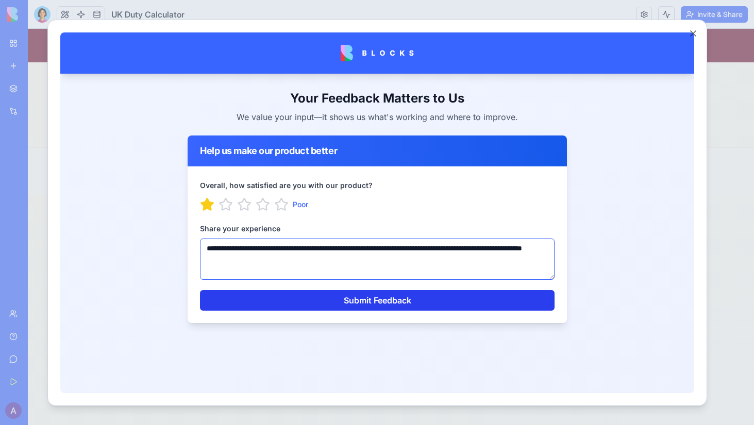
type textarea "**********"
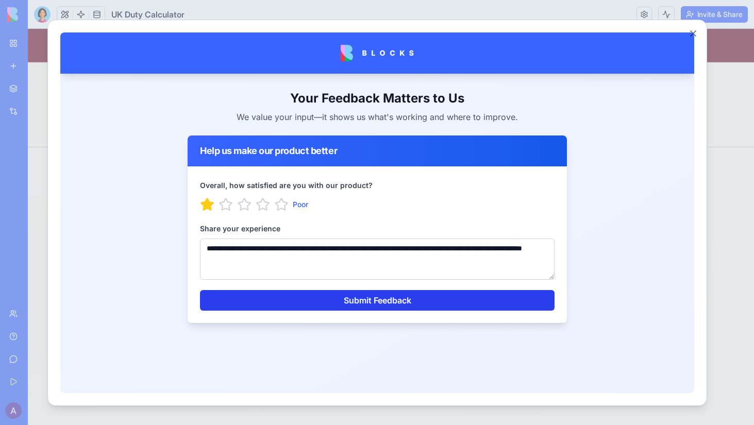
click at [390, 301] on button "Submit Feedback" at bounding box center [377, 300] width 355 height 21
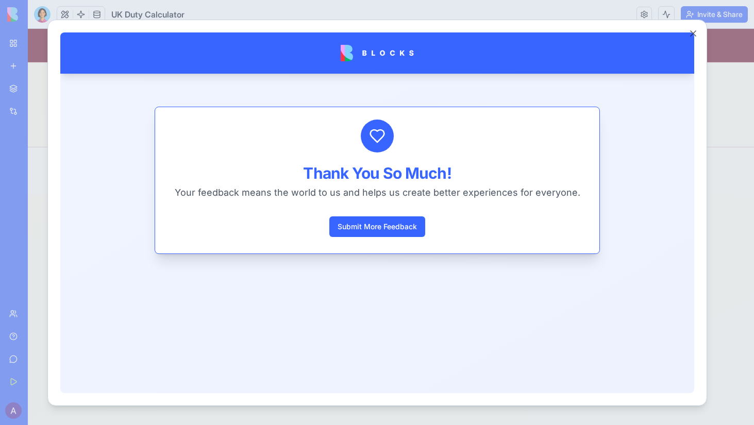
click at [388, 274] on div "Thank You So Much! Your feedback means the world to us and helps us create bett…" at bounding box center [377, 179] width 462 height 213
click at [698, 28] on button "Close" at bounding box center [693, 33] width 10 height 10
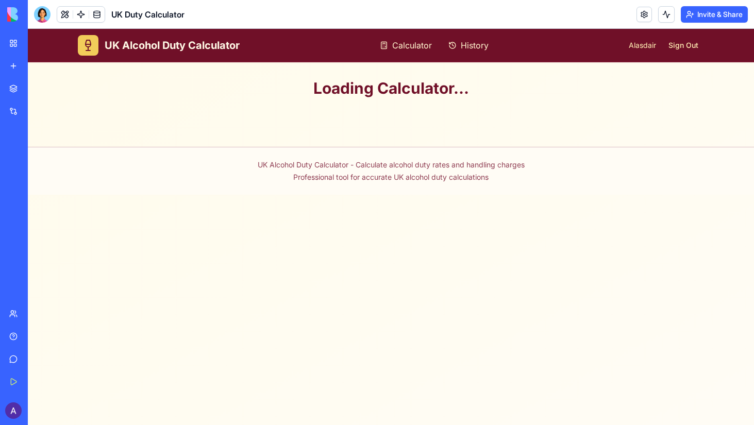
click at [63, 14] on button at bounding box center [64, 14] width 15 height 15
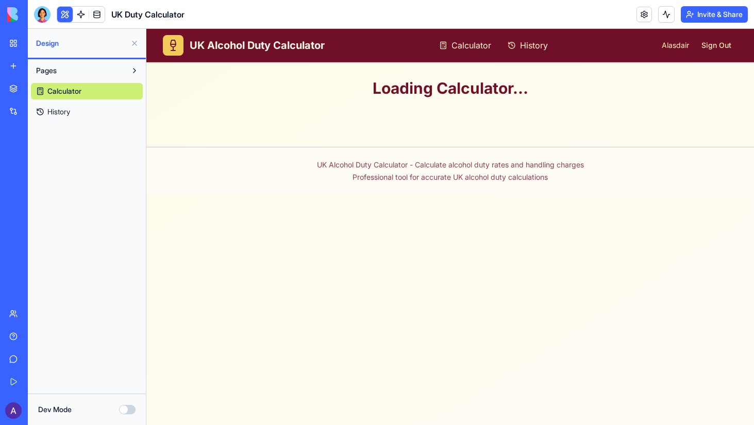
click at [82, 99] on link "Calculator" at bounding box center [87, 91] width 112 height 16
click at [77, 111] on link "History" at bounding box center [87, 112] width 112 height 16
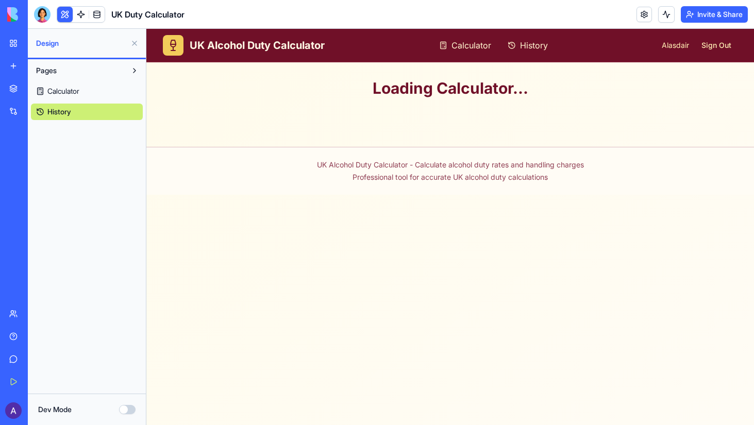
click at [77, 91] on span "Calculator" at bounding box center [63, 91] width 32 height 10
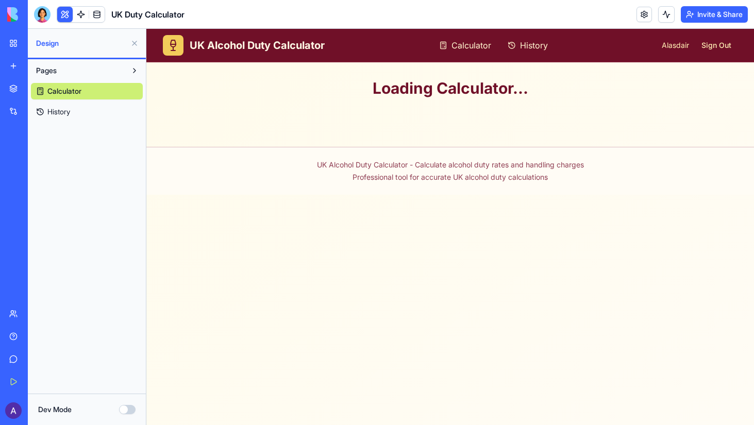
click at [460, 199] on iframe at bounding box center [450, 227] width 608 height 396
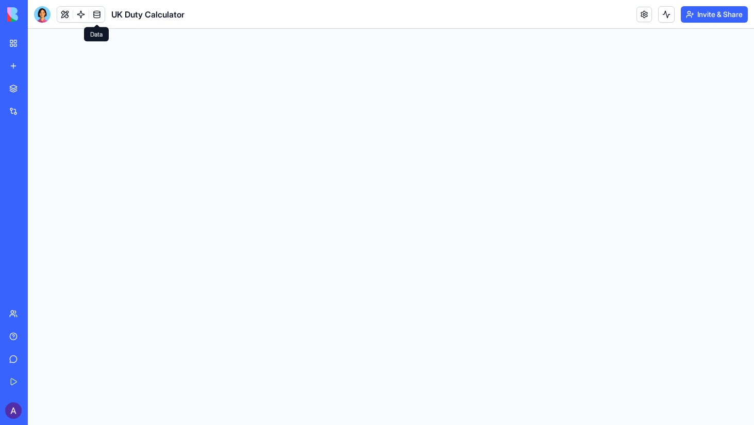
click at [92, 13] on link at bounding box center [96, 14] width 15 height 15
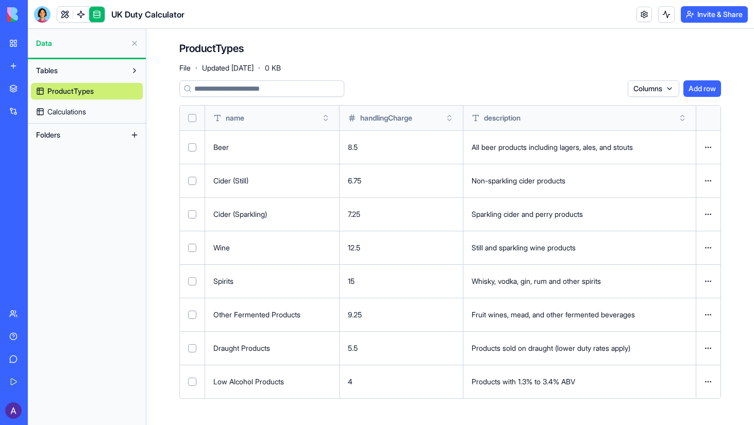
click at [98, 112] on link "Calculations" at bounding box center [87, 112] width 112 height 16
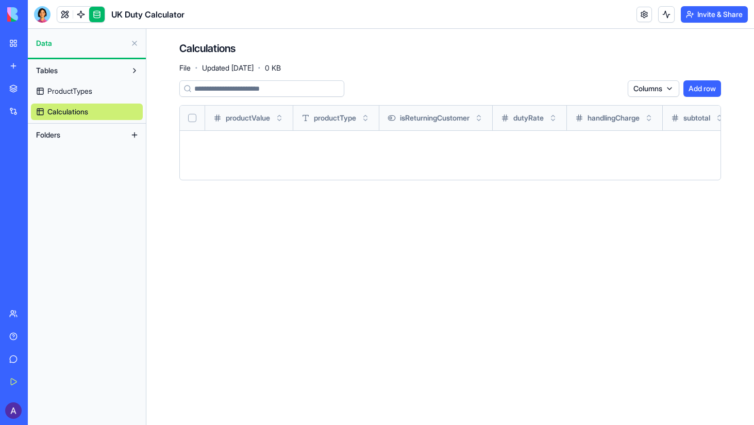
click at [97, 98] on link "ProductTypes" at bounding box center [87, 91] width 112 height 16
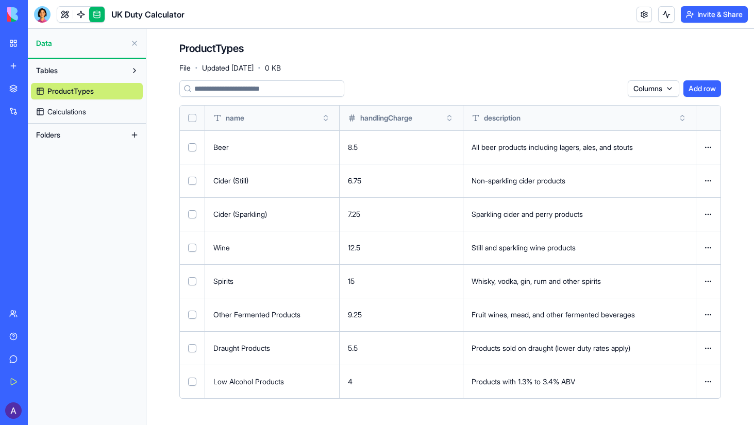
click at [322, 62] on div "ProductTypes File · Updated [DATE] · 0 KB" at bounding box center [450, 56] width 542 height 31
